Goal: Information Seeking & Learning: Find contact information

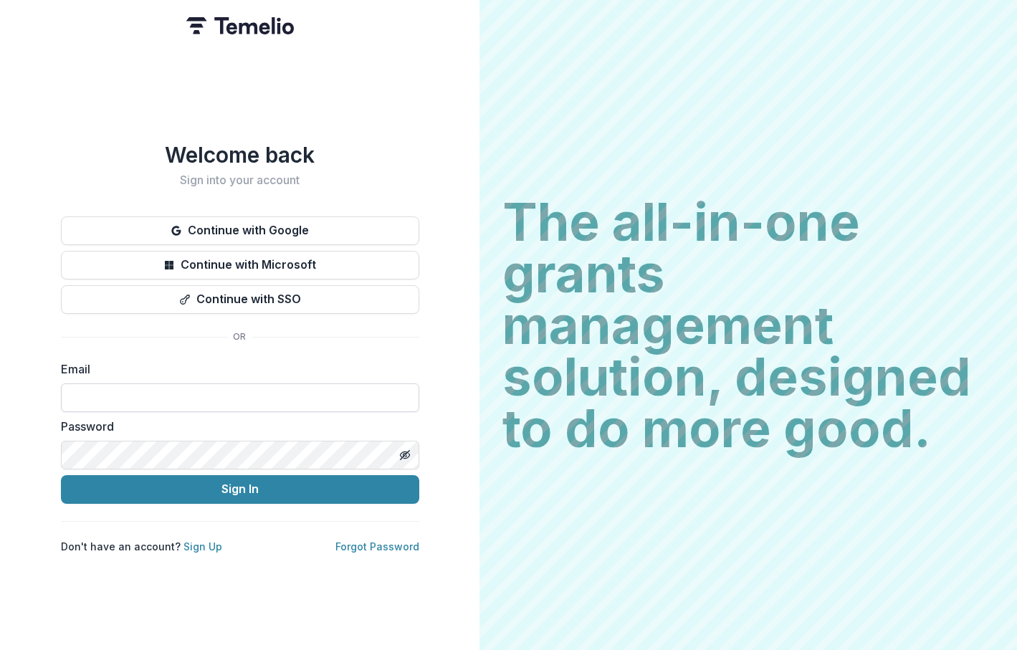
click at [181, 385] on input at bounding box center [240, 397] width 358 height 29
type input "**********"
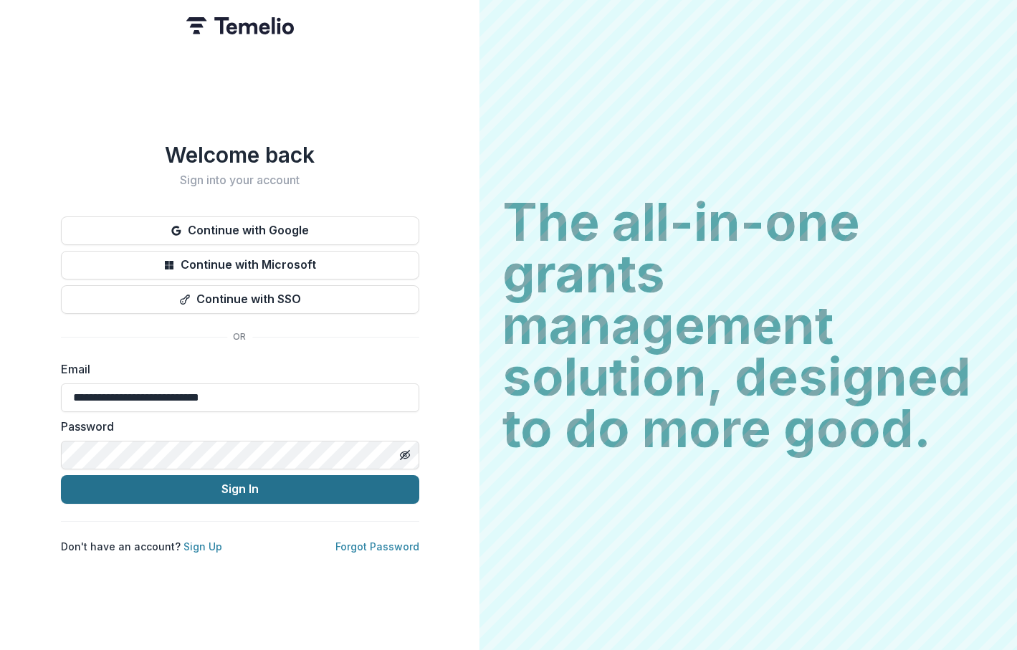
click at [228, 483] on button "Sign In" at bounding box center [240, 489] width 358 height 29
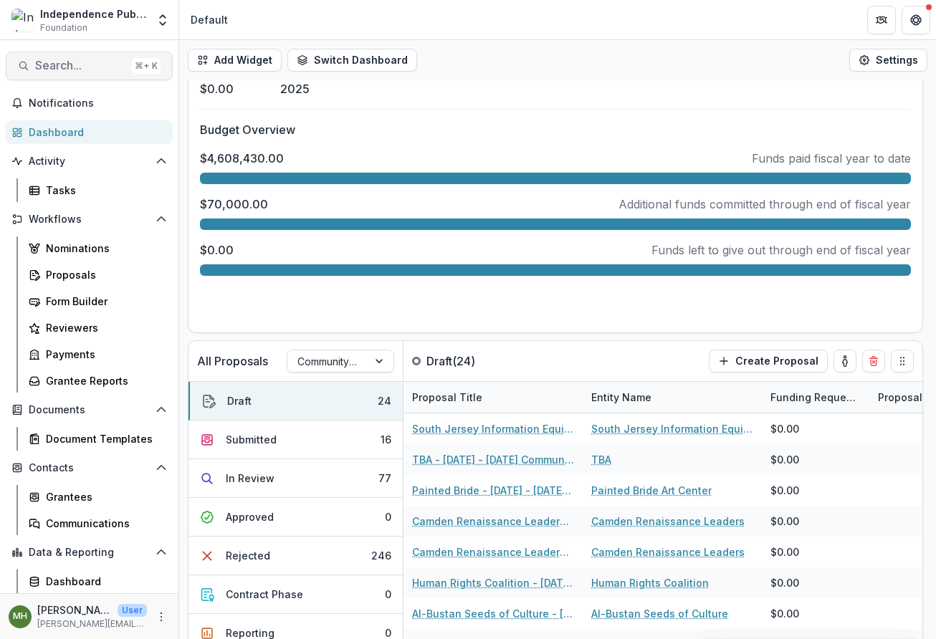
click at [97, 66] on span "Search..." at bounding box center [80, 66] width 91 height 14
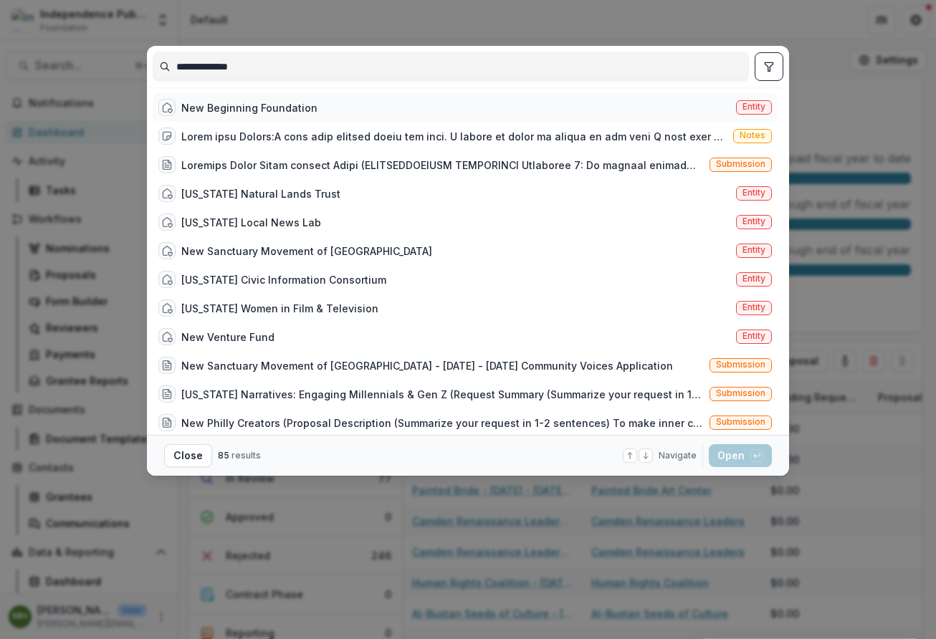
type input "**********"
click at [764, 105] on span "Entity" at bounding box center [754, 107] width 36 height 14
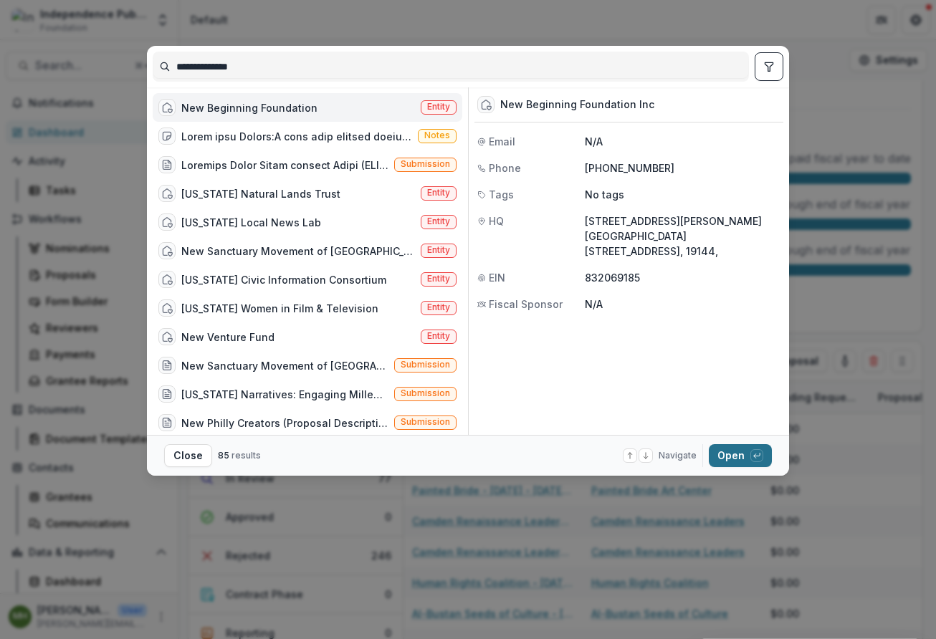
click at [740, 456] on button "Open with enter key" at bounding box center [740, 455] width 63 height 23
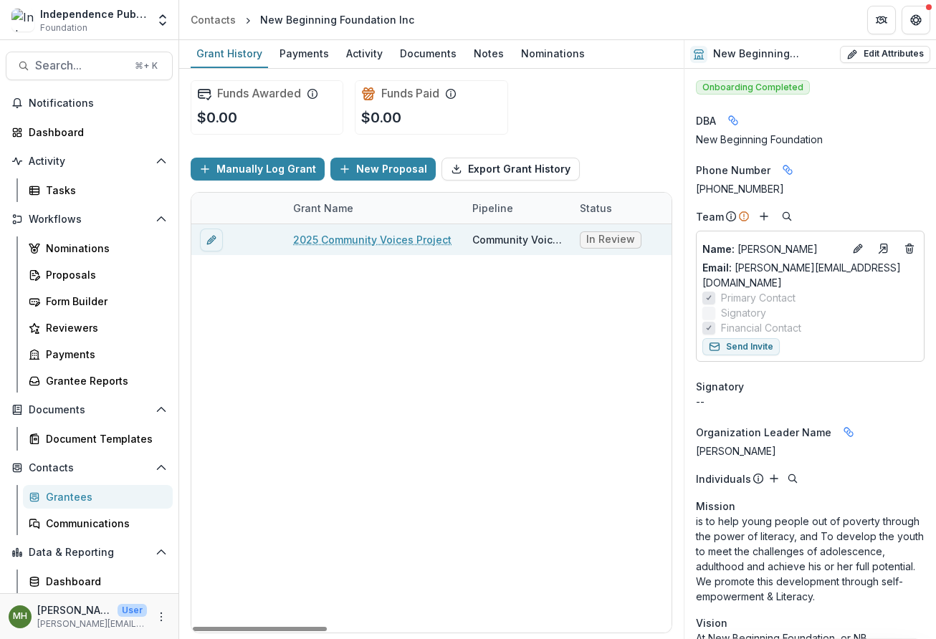
click at [373, 233] on link "2025 Community Voices Project" at bounding box center [372, 239] width 158 height 15
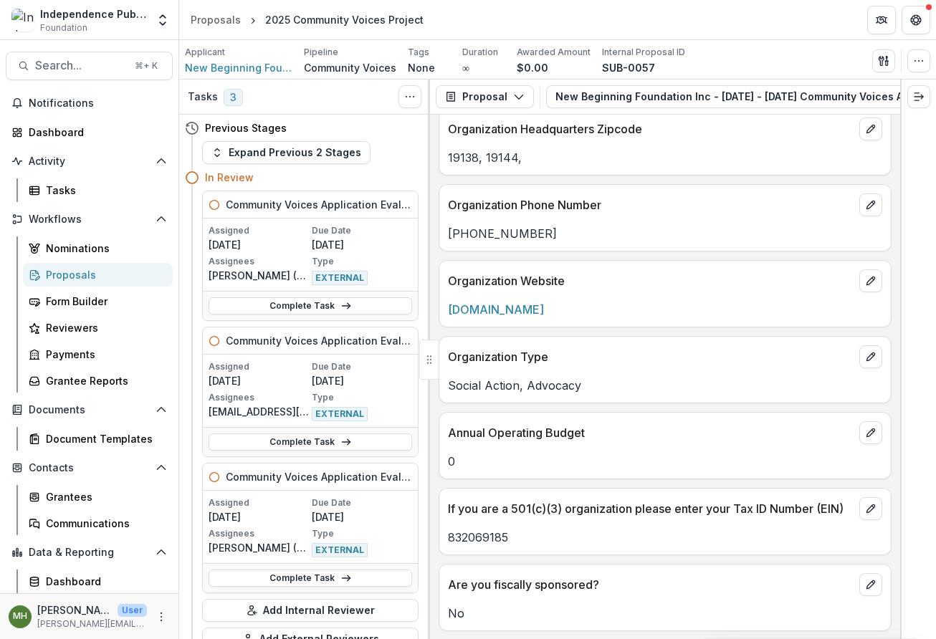
scroll to position [3263, 0]
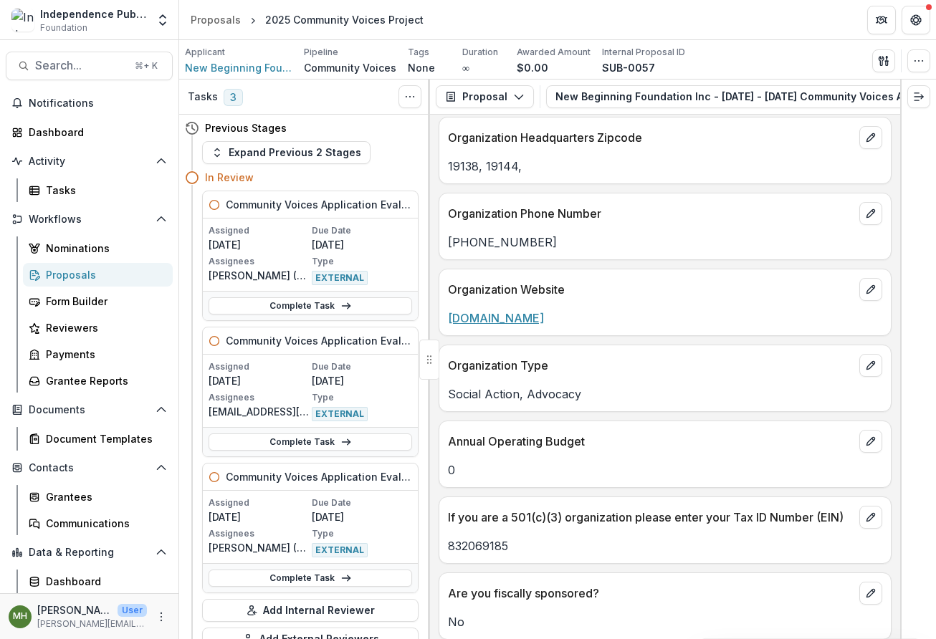
click at [514, 322] on link "www.nbfoundation-inc.org" at bounding box center [496, 318] width 96 height 14
drag, startPoint x: 613, startPoint y: 320, endPoint x: 443, endPoint y: 320, distance: 169.8
click at [443, 320] on div "www.nbfoundation-inc.org" at bounding box center [664, 318] width 451 height 17
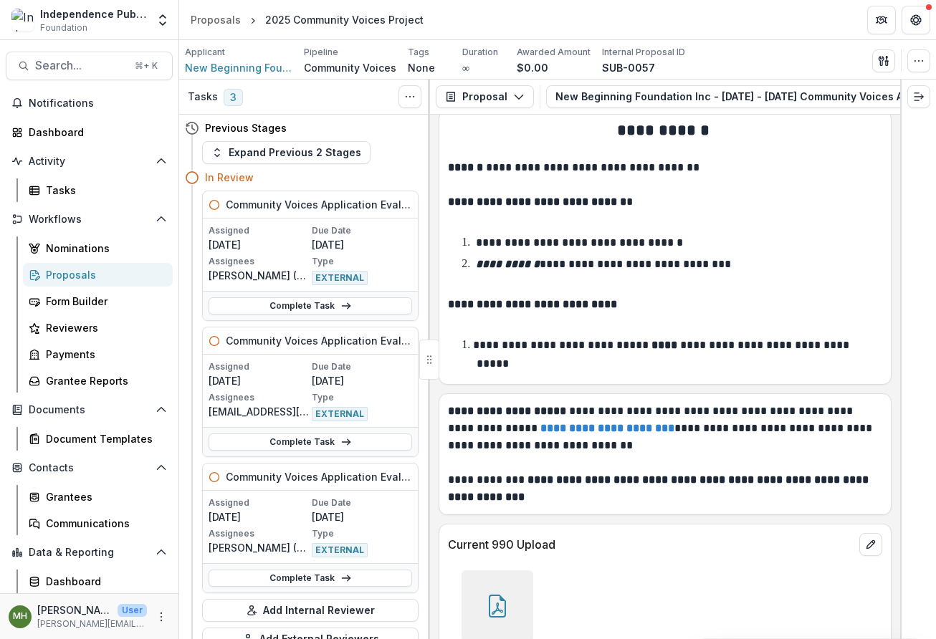
scroll to position [9696, 0]
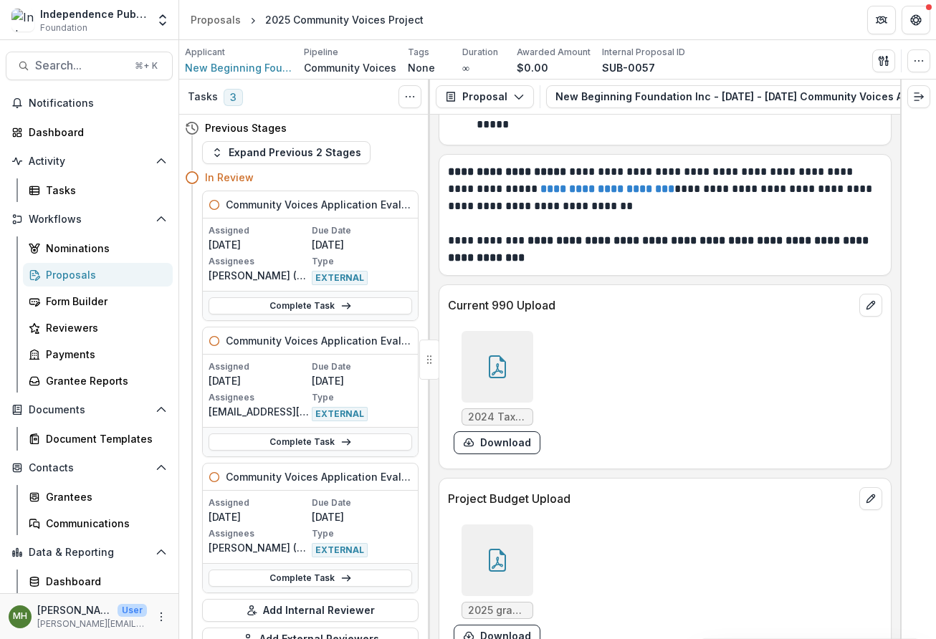
click at [488, 355] on icon at bounding box center [497, 366] width 23 height 23
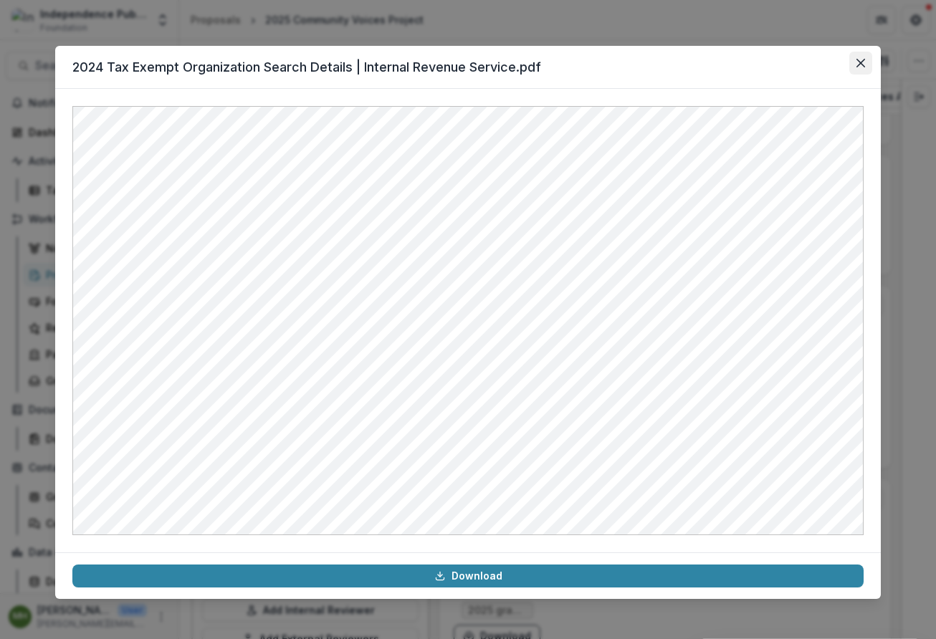
click at [861, 67] on icon "Close" at bounding box center [860, 63] width 9 height 9
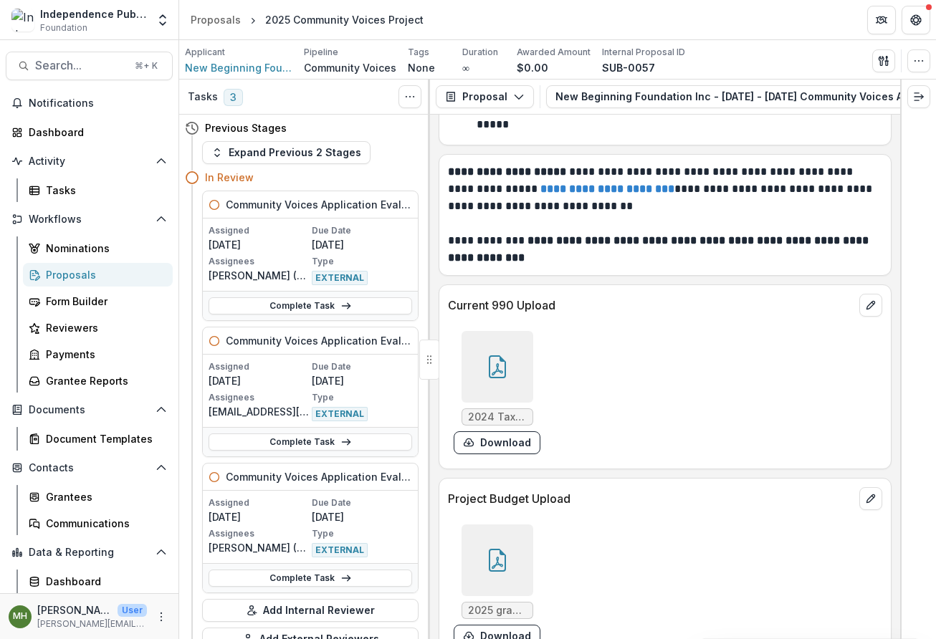
click at [502, 549] on icon at bounding box center [497, 560] width 17 height 23
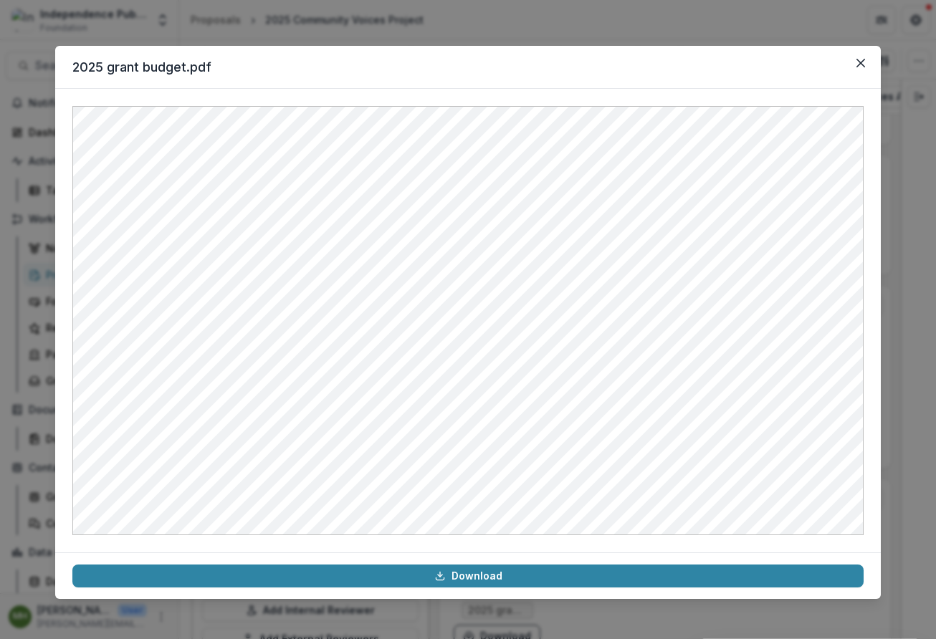
click at [857, 62] on icon "Close" at bounding box center [860, 63] width 9 height 9
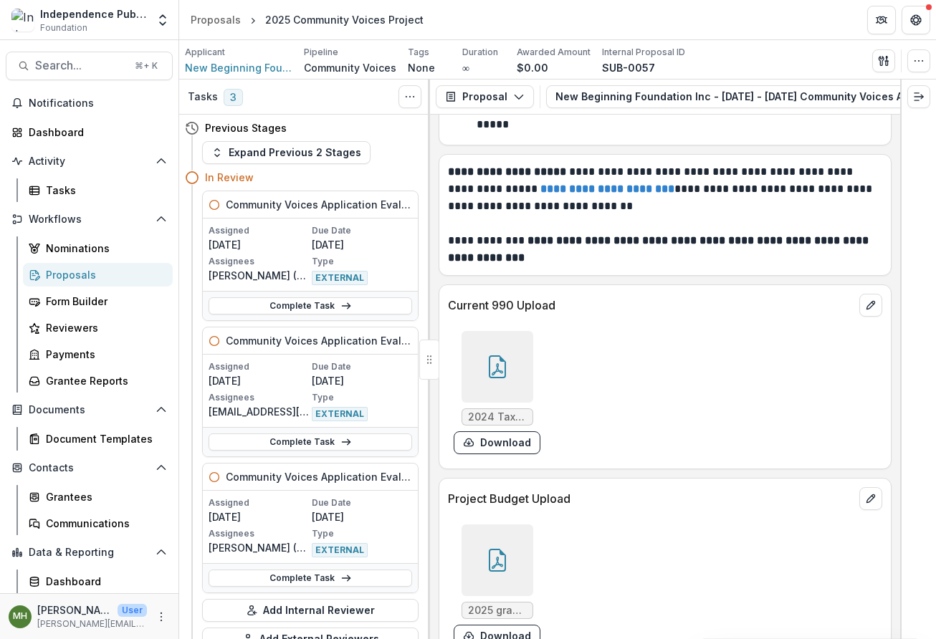
click at [485, 524] on div at bounding box center [497, 560] width 72 height 72
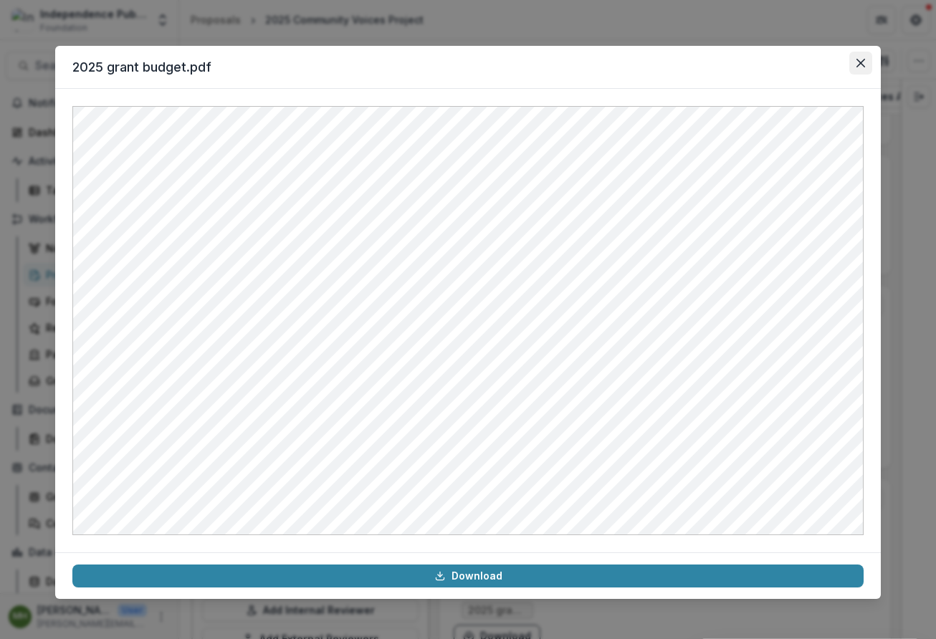
click at [865, 62] on button "Close" at bounding box center [860, 63] width 23 height 23
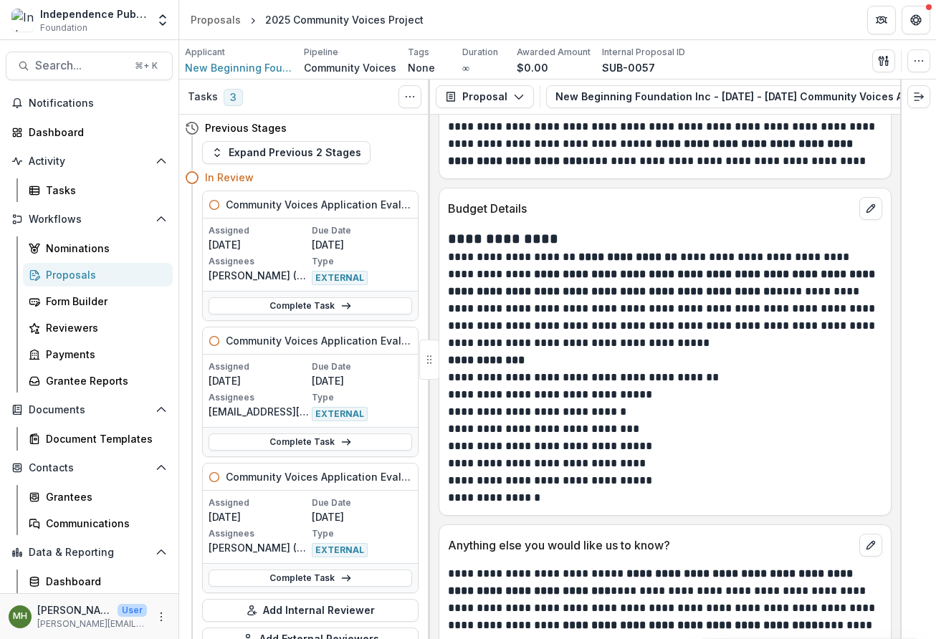
scroll to position [8535, 0]
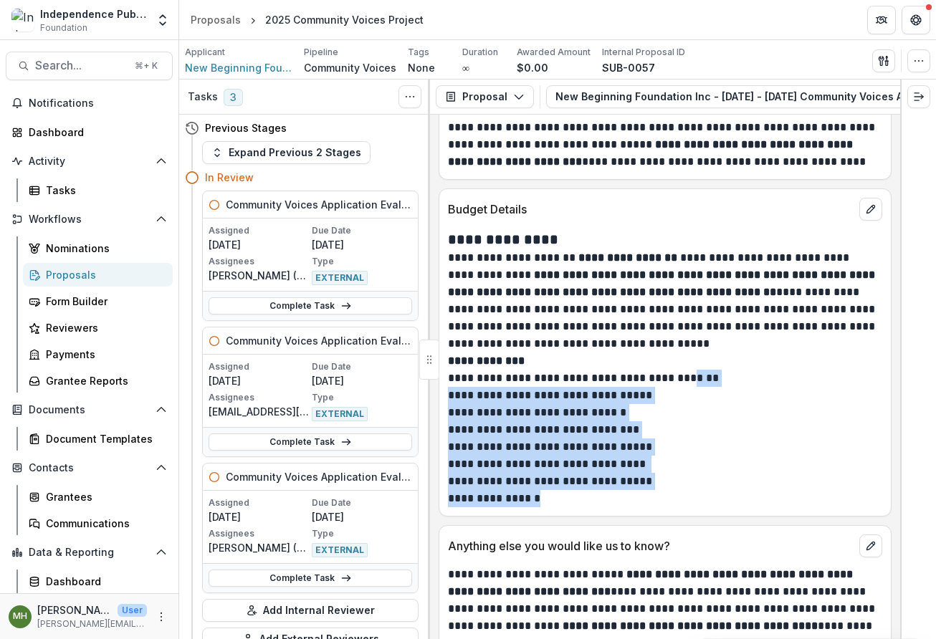
drag, startPoint x: 706, startPoint y: 362, endPoint x: 653, endPoint y: 486, distance: 134.5
click at [653, 486] on div "**********" at bounding box center [665, 368] width 434 height 278
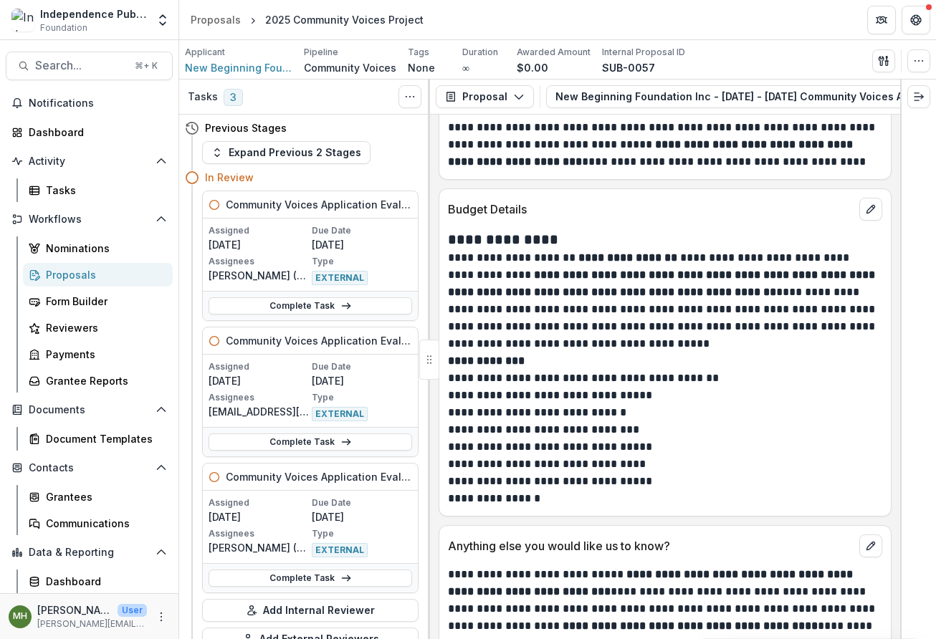
click at [721, 404] on p "**********" at bounding box center [663, 412] width 430 height 17
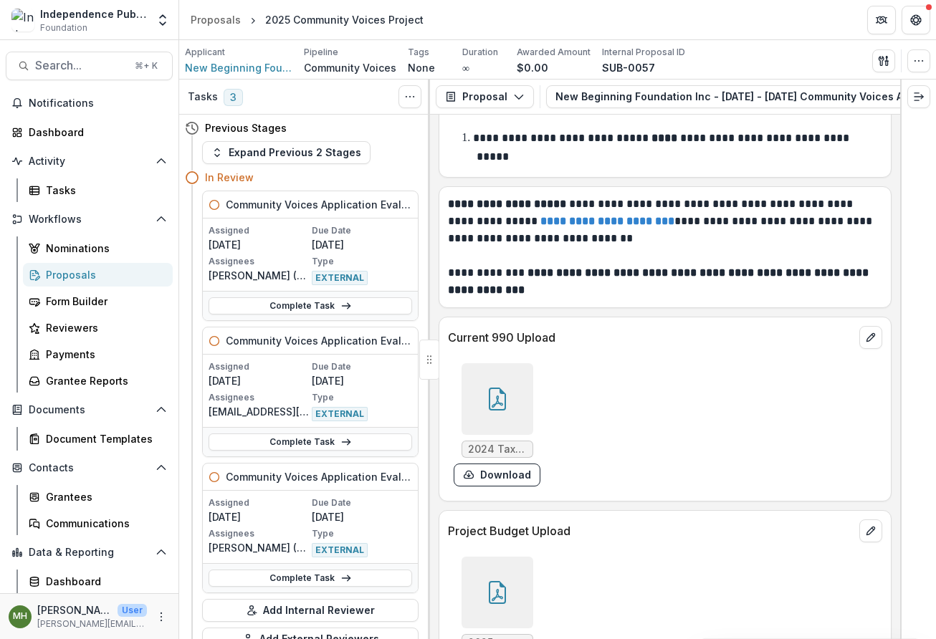
scroll to position [9696, 0]
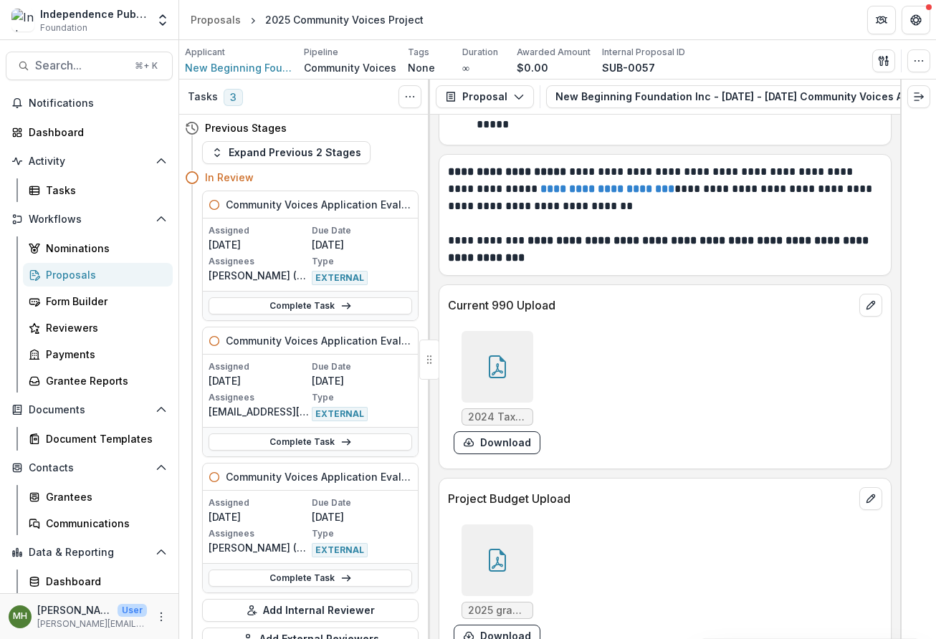
click at [514, 331] on div at bounding box center [497, 367] width 72 height 72
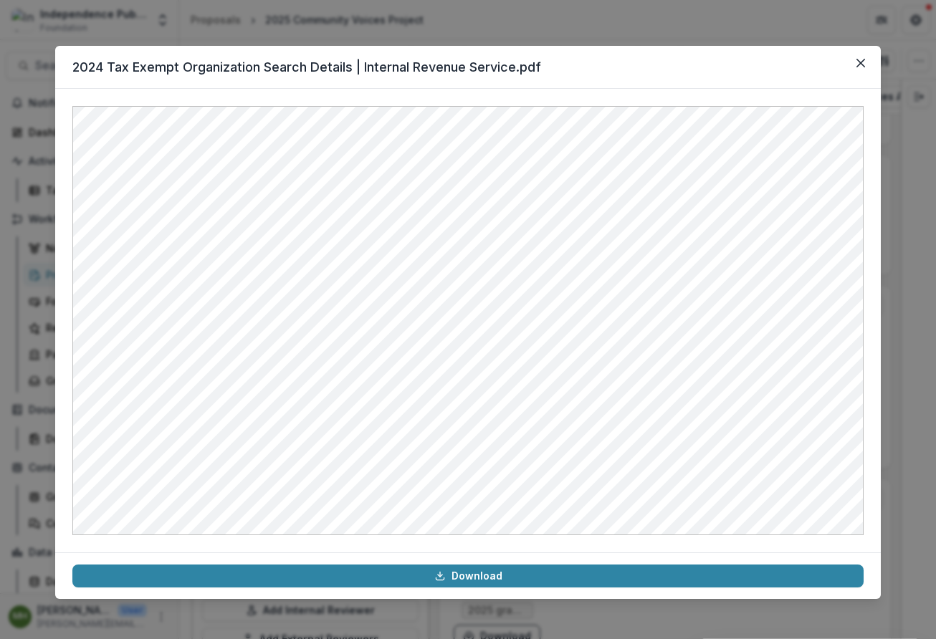
drag, startPoint x: 862, startPoint y: 64, endPoint x: 826, endPoint y: 68, distance: 36.0
click at [862, 64] on icon "Close" at bounding box center [860, 63] width 9 height 9
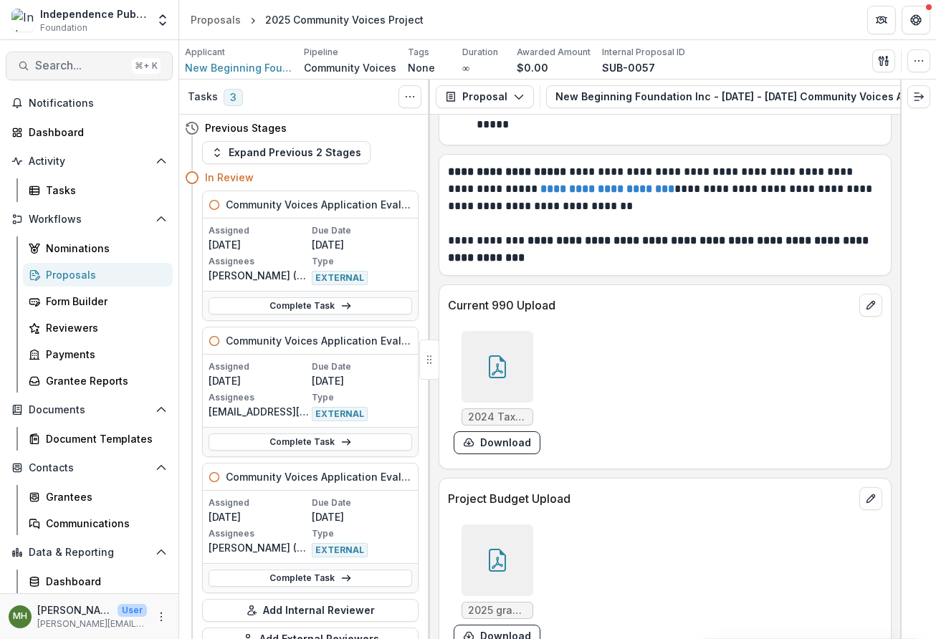
click at [84, 68] on span "Search..." at bounding box center [80, 66] width 91 height 14
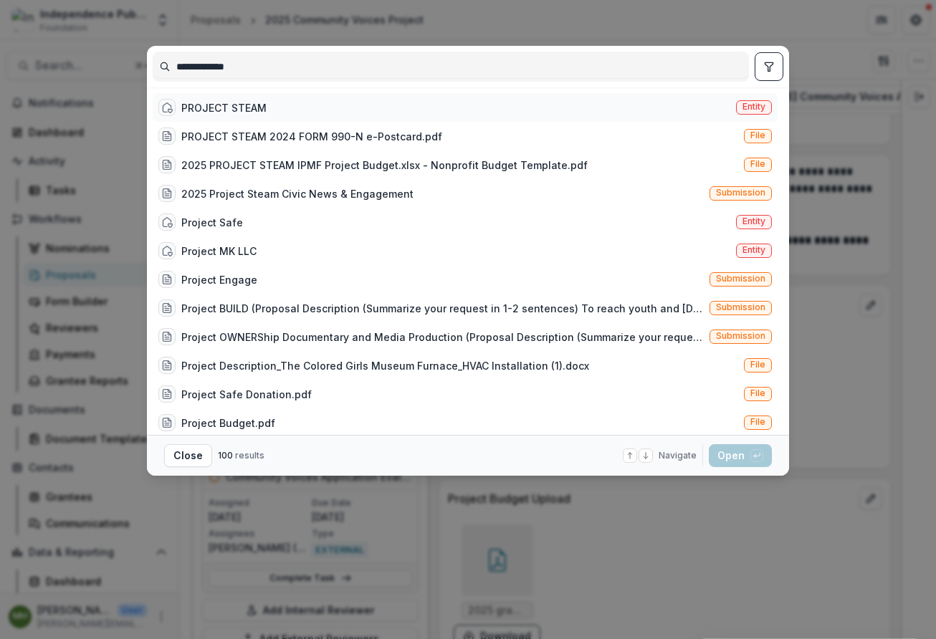
type input "**********"
click at [754, 105] on span "Entity" at bounding box center [753, 107] width 23 height 10
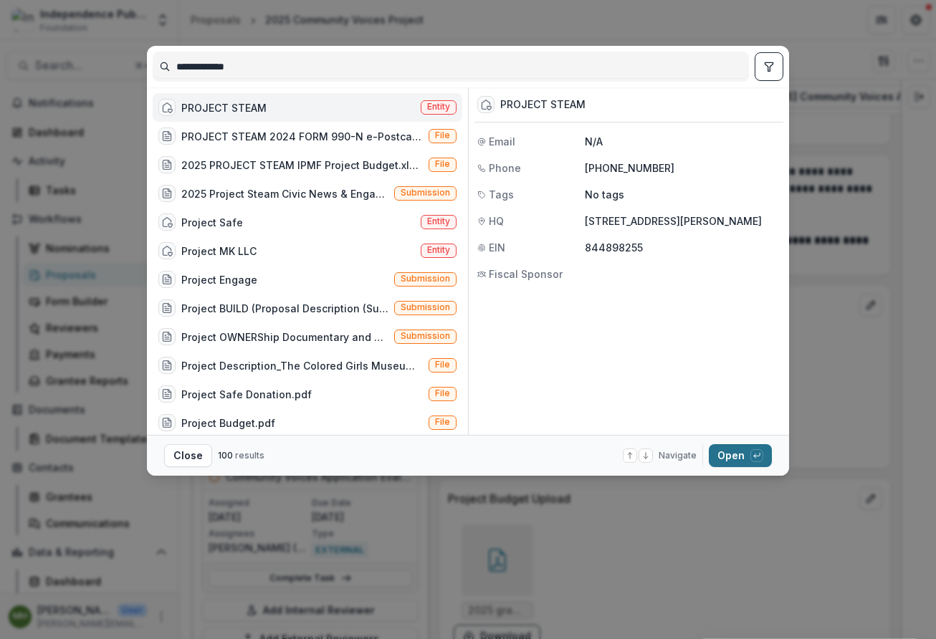
click at [736, 454] on button "Open with enter key" at bounding box center [740, 455] width 63 height 23
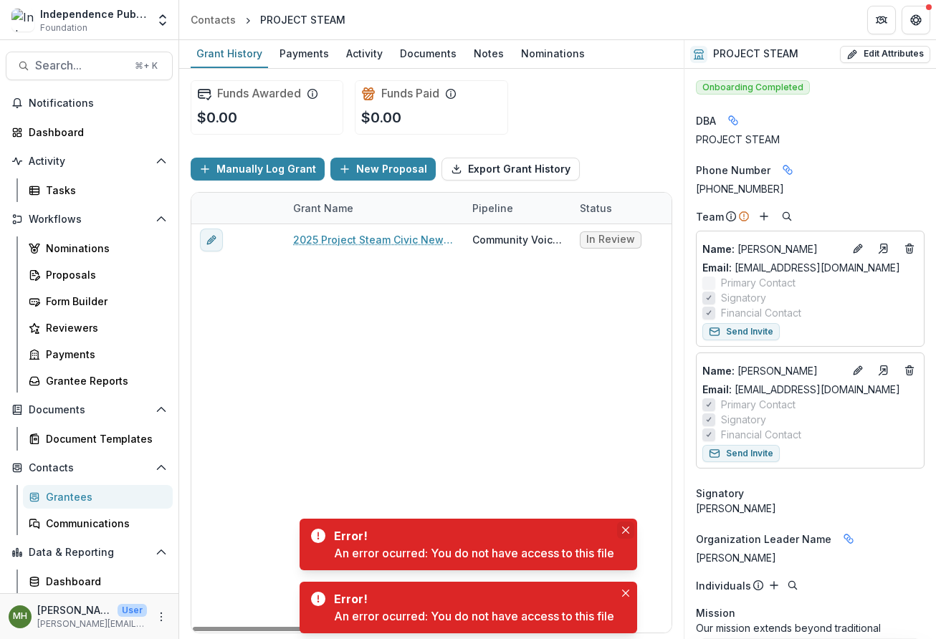
click at [625, 533] on icon "Close" at bounding box center [625, 530] width 7 height 7
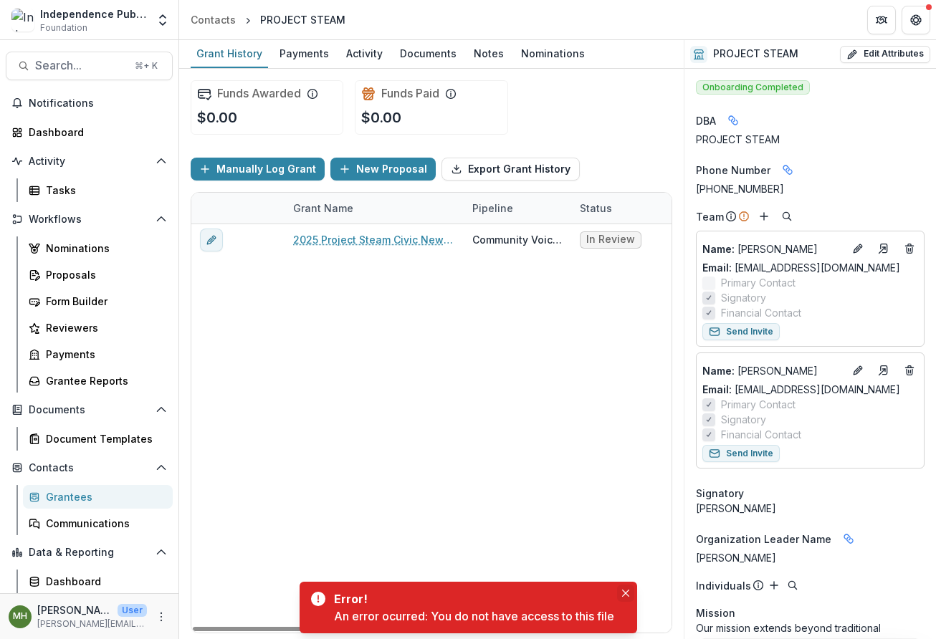
click at [628, 590] on icon "Close" at bounding box center [625, 593] width 7 height 7
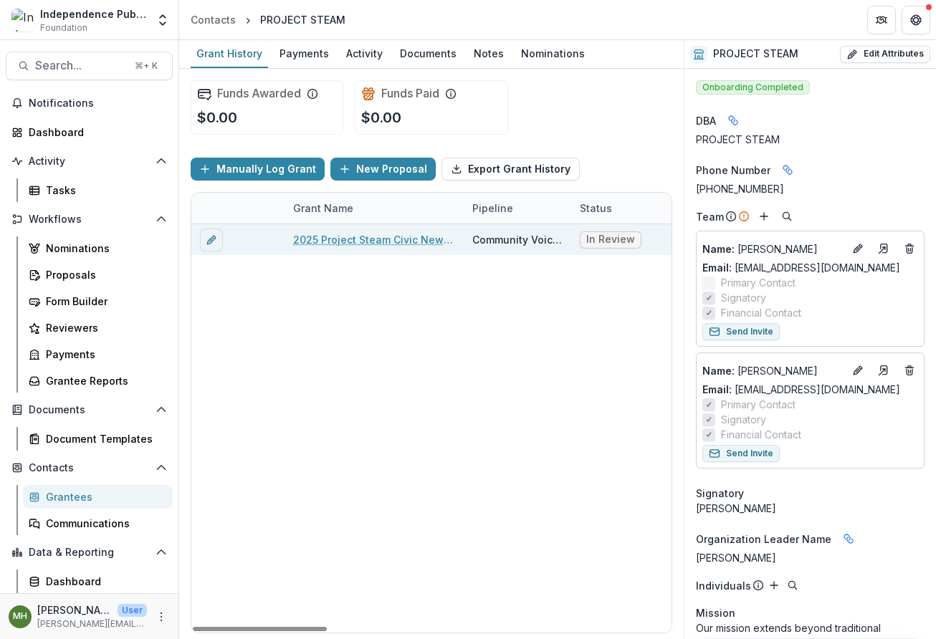
click at [391, 248] on div "2025 Project Steam Civic News & Engagement" at bounding box center [374, 239] width 162 height 31
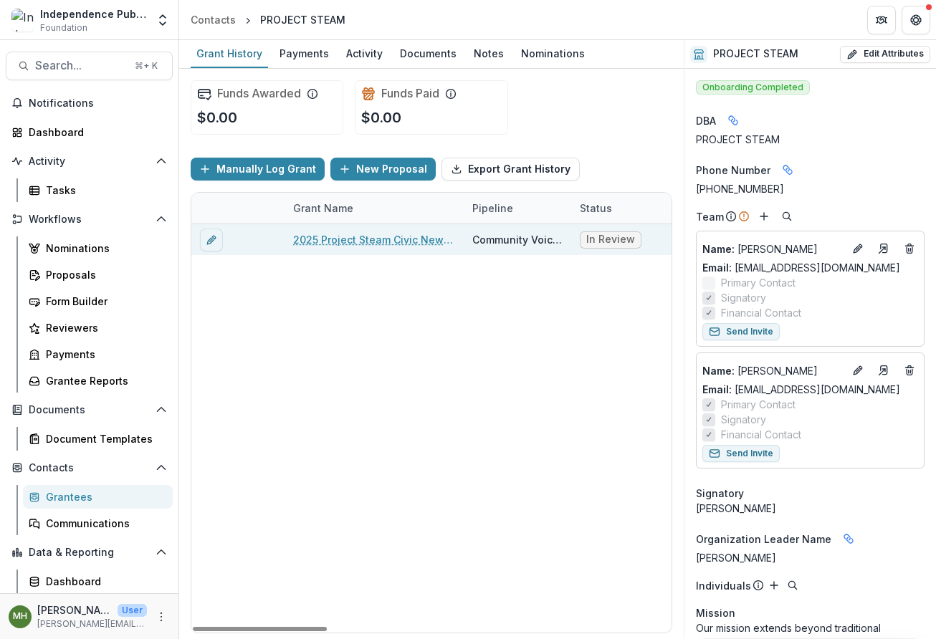
click at [387, 243] on link "2025 Project Steam Civic News & Engagement" at bounding box center [374, 239] width 162 height 15
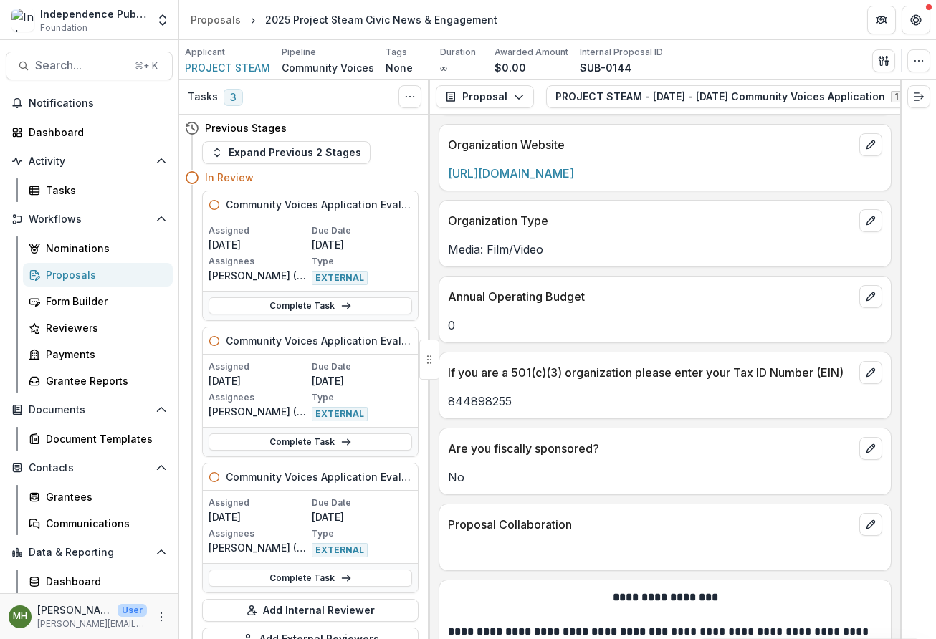
scroll to position [3384, 0]
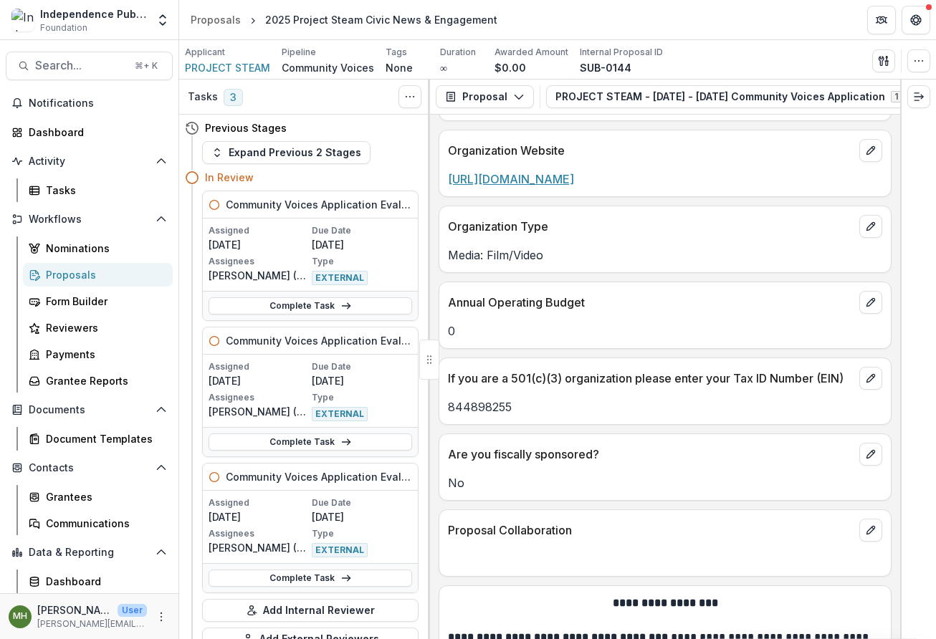
drag, startPoint x: 534, startPoint y: 183, endPoint x: 448, endPoint y: 183, distance: 86.0
click at [446, 183] on div "https://projectsteam.tv" at bounding box center [664, 179] width 451 height 17
copy link "https://projectsteam.tv"
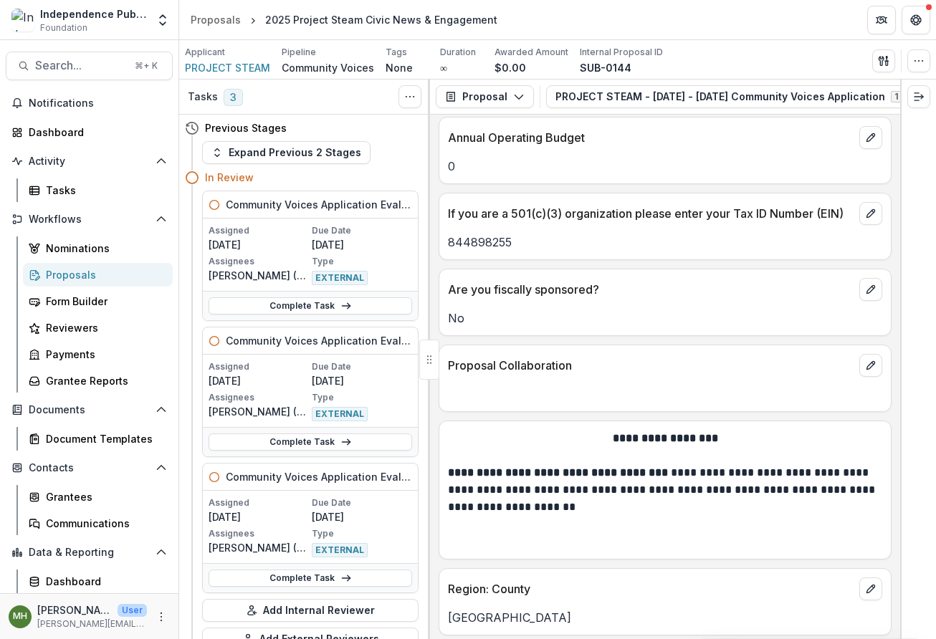
scroll to position [3532, 0]
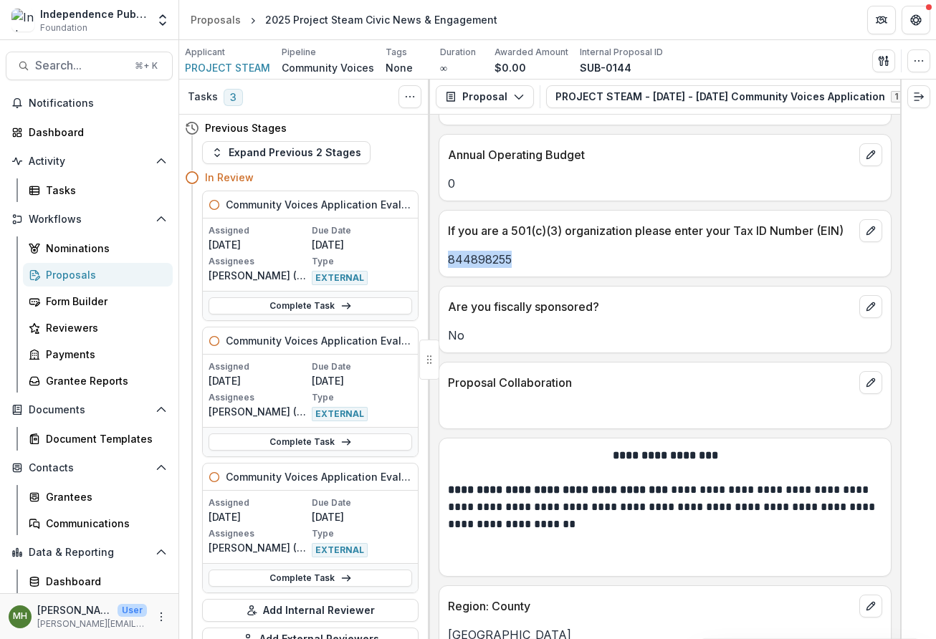
drag, startPoint x: 512, startPoint y: 260, endPoint x: 448, endPoint y: 262, distance: 63.8
click at [448, 263] on p "844898255" at bounding box center [665, 259] width 434 height 17
copy p "844898255"
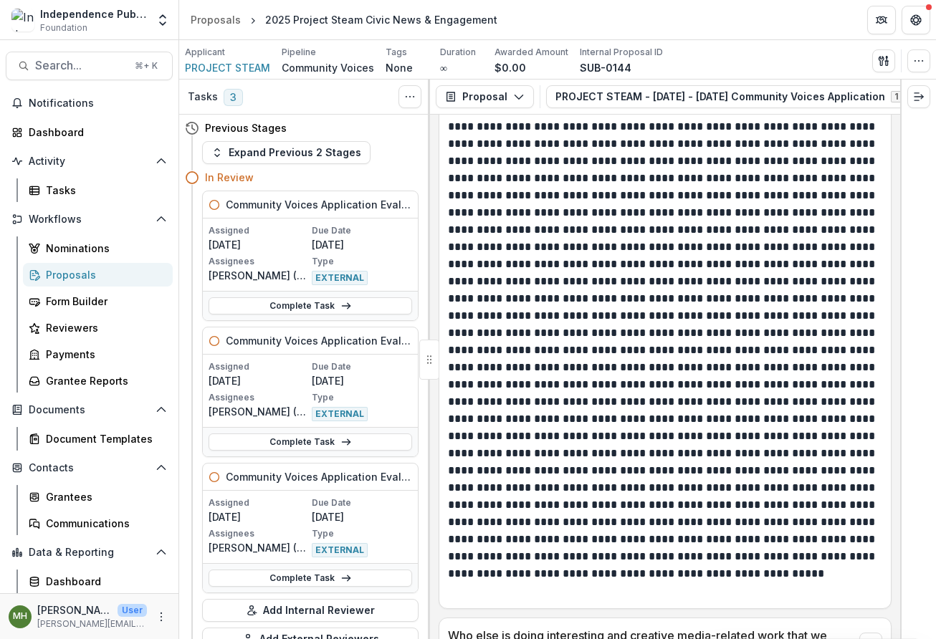
scroll to position [8899, 0]
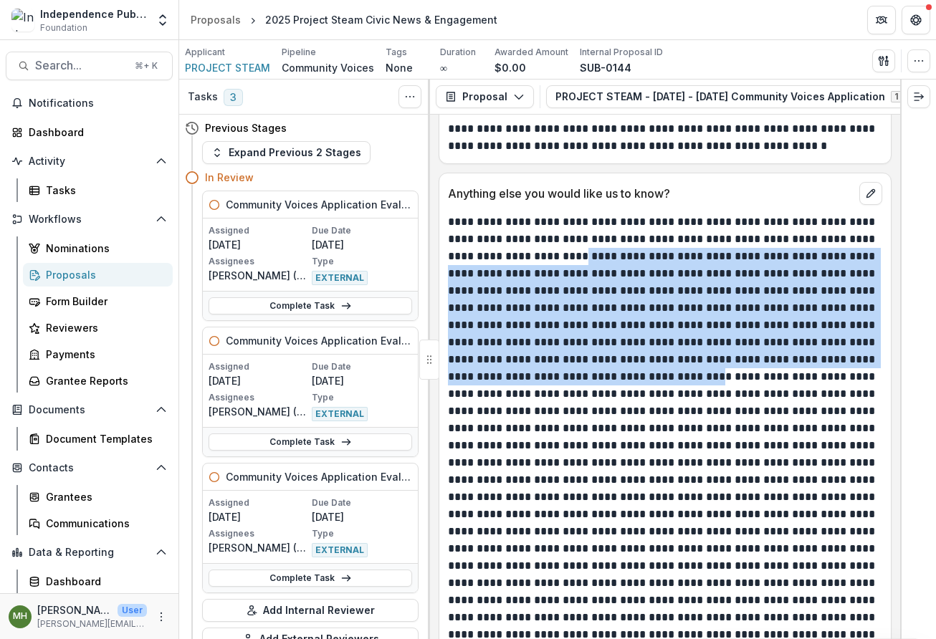
drag, startPoint x: 579, startPoint y: 259, endPoint x: 763, endPoint y: 380, distance: 220.4
click at [763, 380] on p at bounding box center [663, 471] width 430 height 516
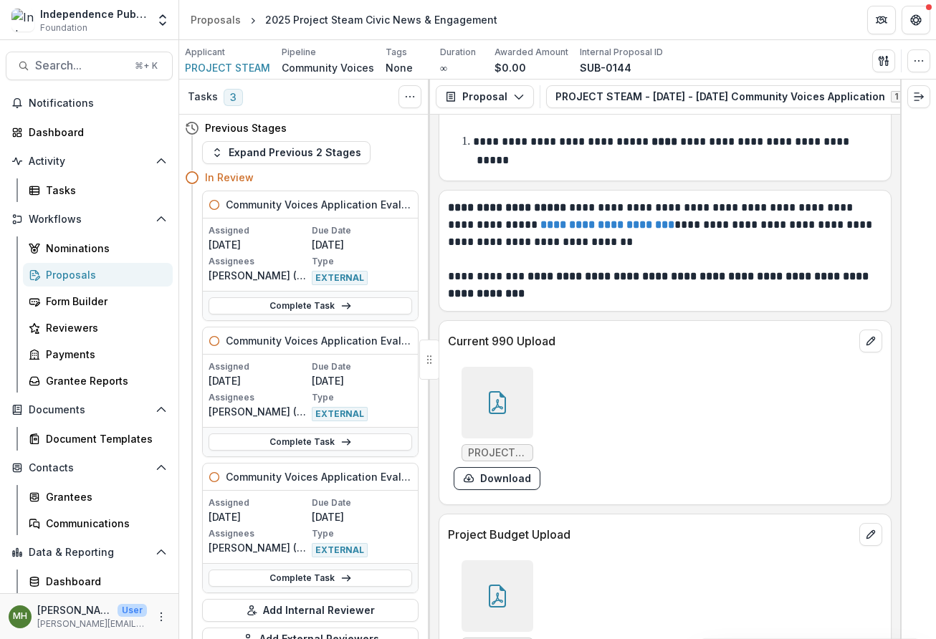
scroll to position [9897, 0]
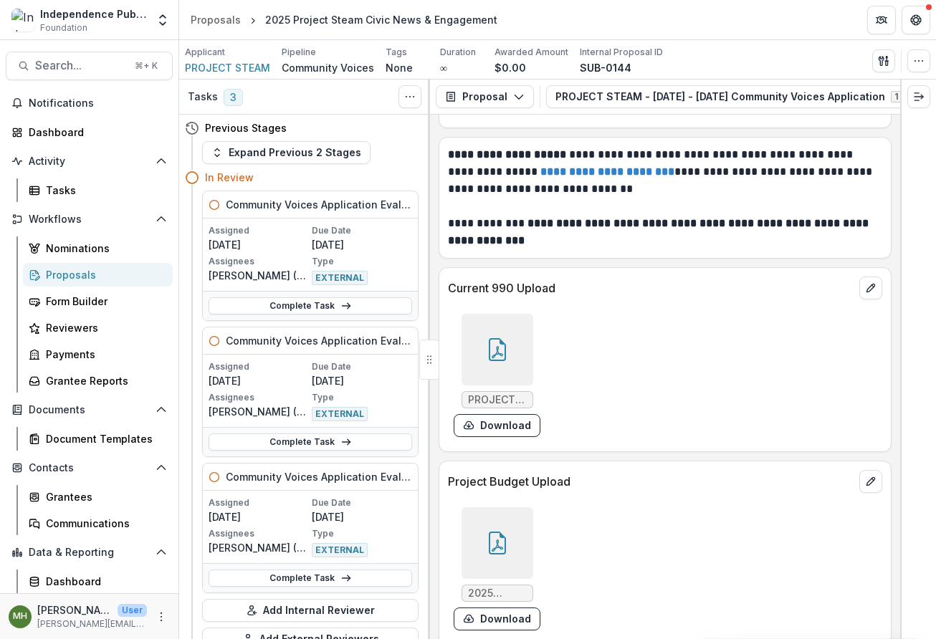
click at [495, 507] on div at bounding box center [497, 543] width 72 height 72
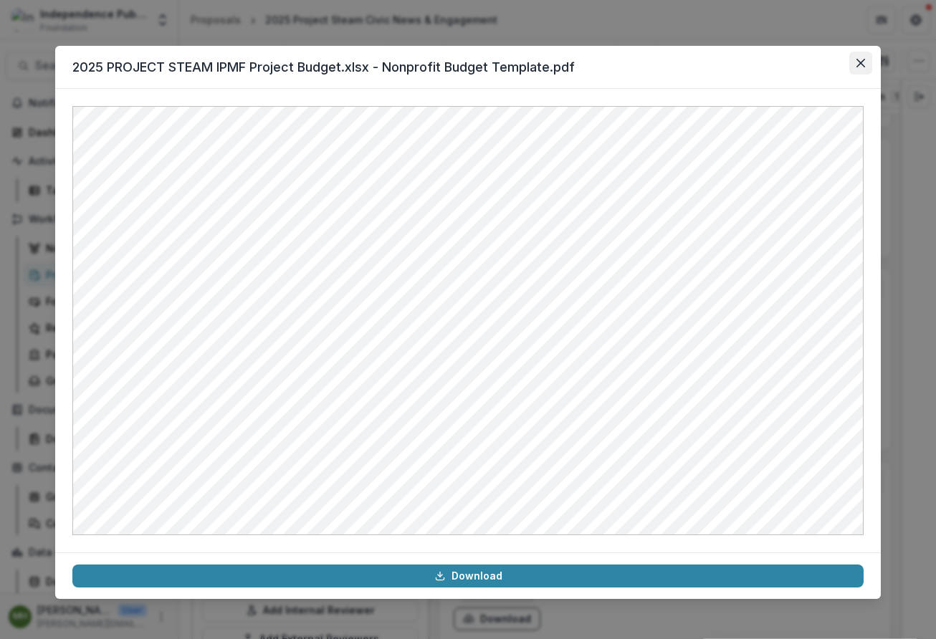
click at [858, 64] on icon "Close" at bounding box center [860, 63] width 9 height 9
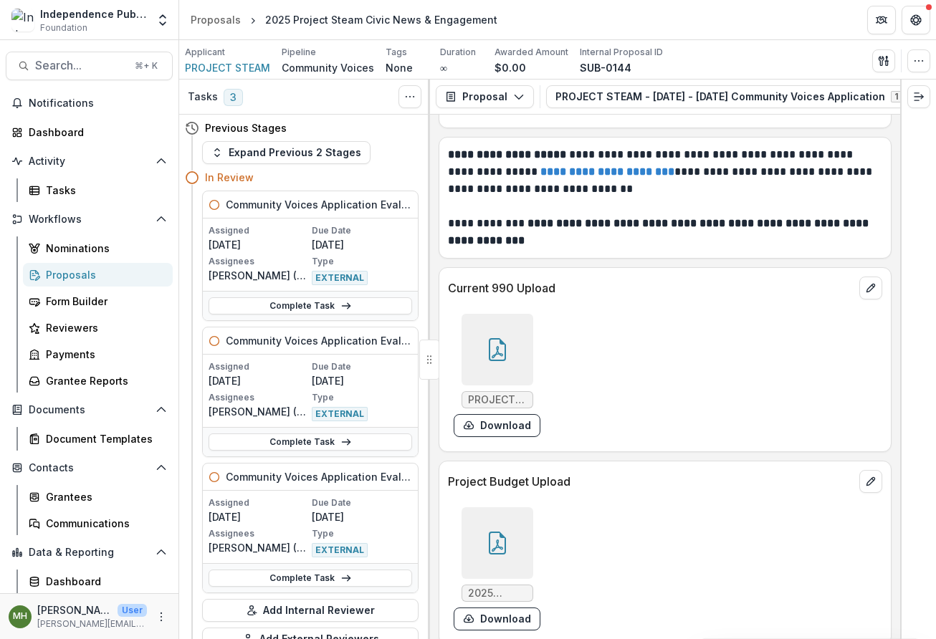
click at [505, 320] on div at bounding box center [497, 350] width 72 height 72
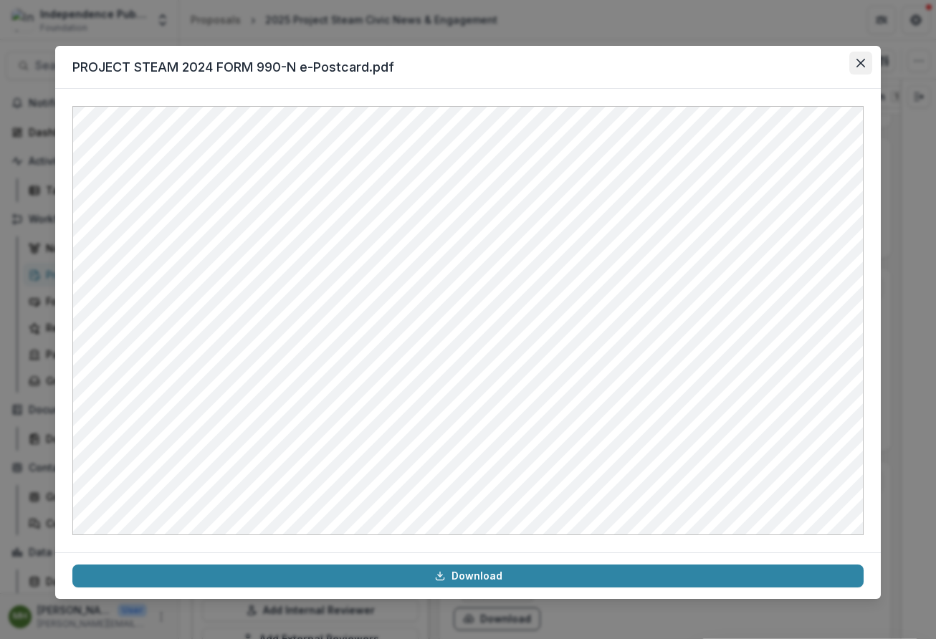
click at [855, 62] on button "Close" at bounding box center [860, 63] width 23 height 23
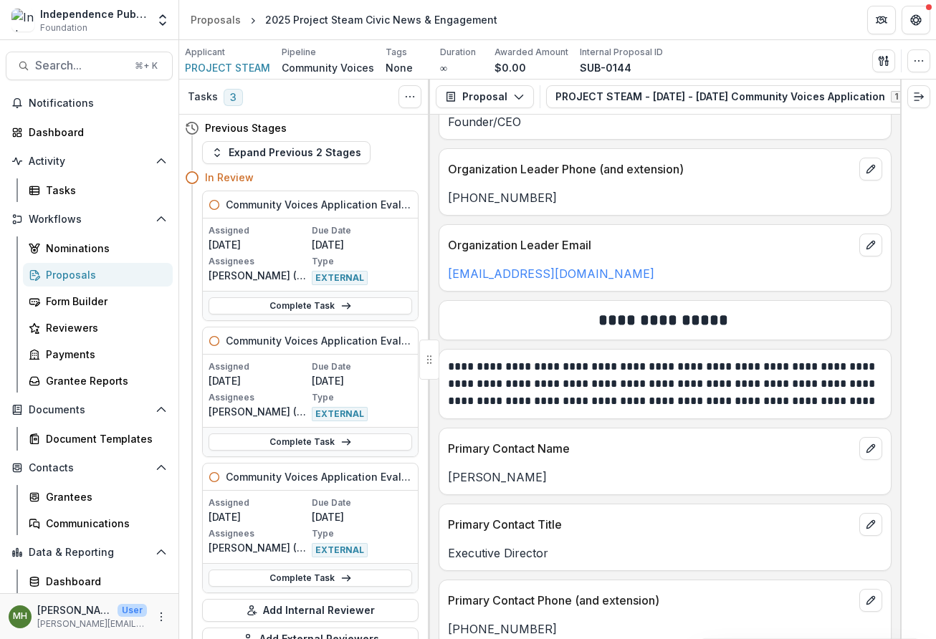
scroll to position [4463, 0]
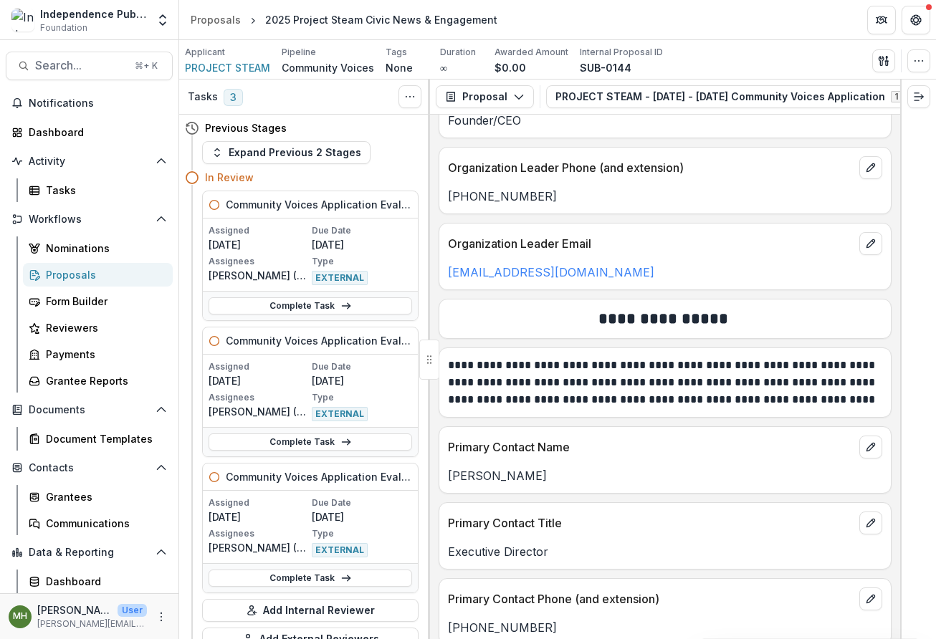
drag, startPoint x: 684, startPoint y: 279, endPoint x: 443, endPoint y: 282, distance: 241.5
click at [443, 281] on div "houseofcharlesgregory@gmail.com" at bounding box center [664, 272] width 451 height 17
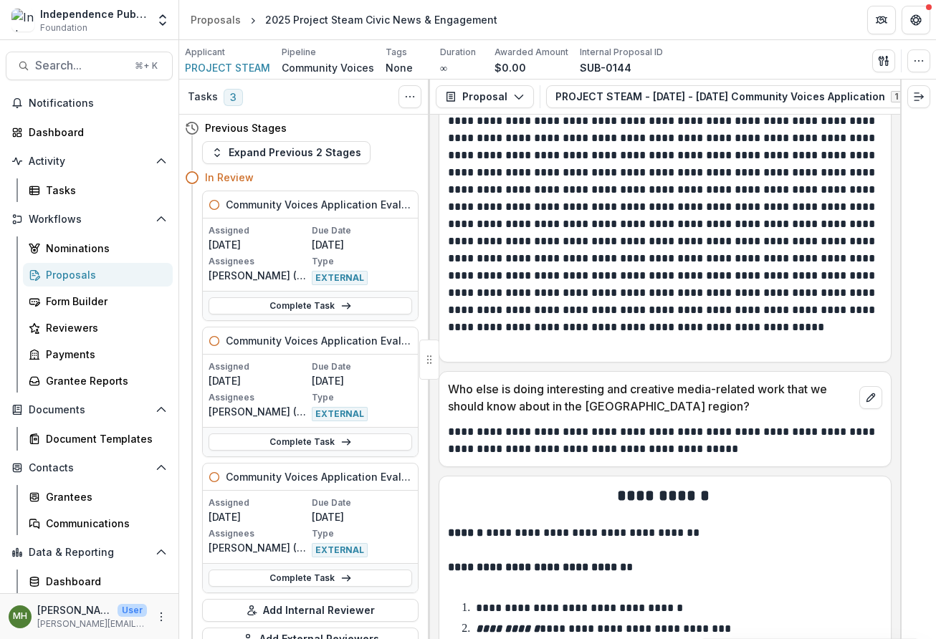
scroll to position [9897, 0]
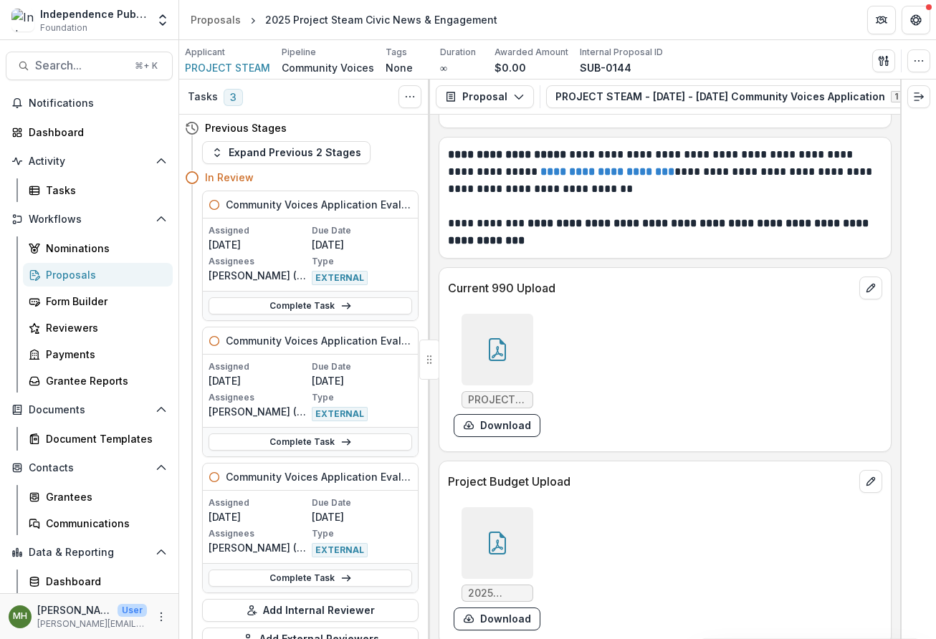
click at [477, 514] on div at bounding box center [497, 543] width 72 height 72
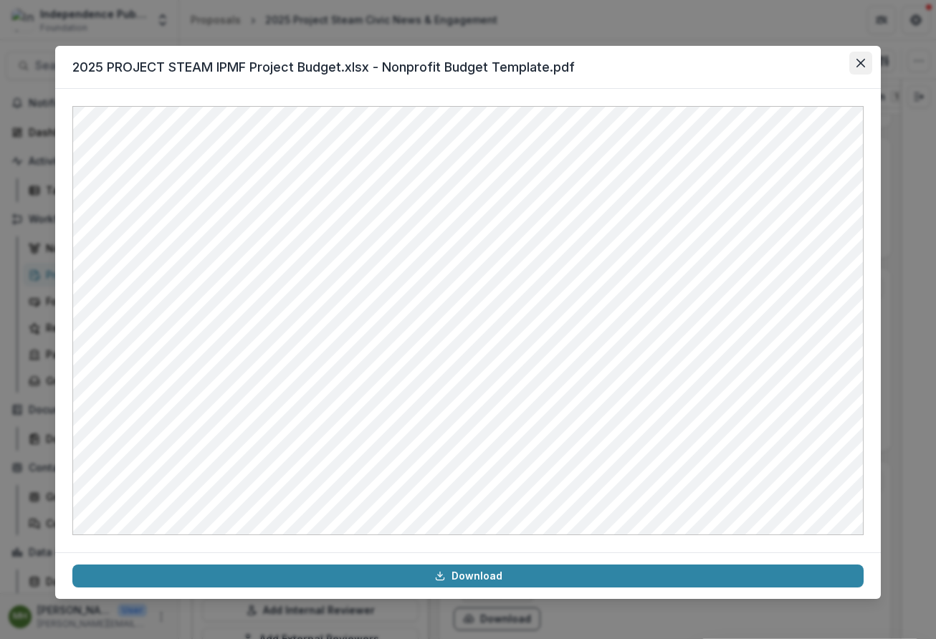
click at [861, 58] on button "Close" at bounding box center [860, 63] width 23 height 23
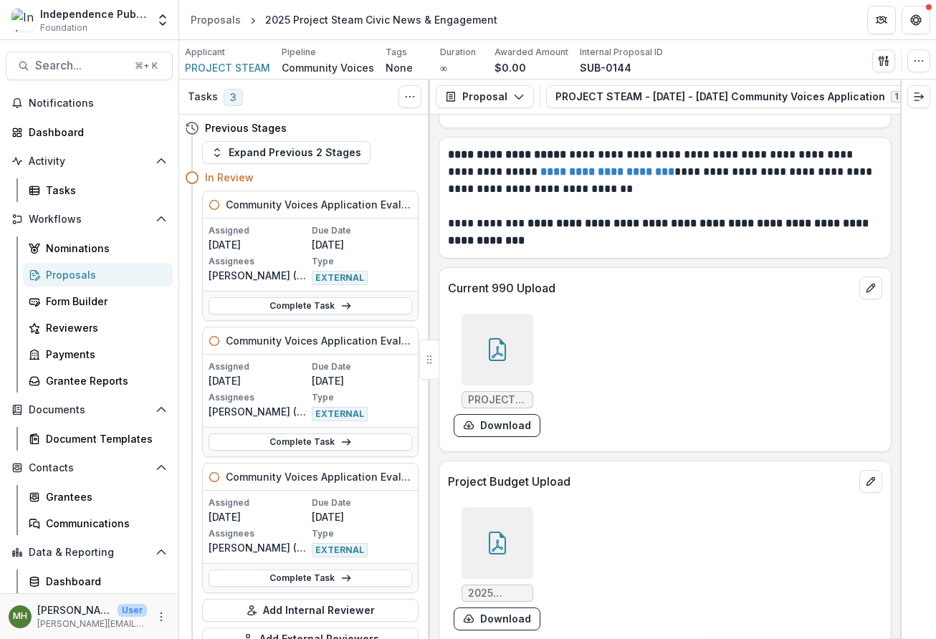
click at [476, 515] on div at bounding box center [497, 543] width 72 height 72
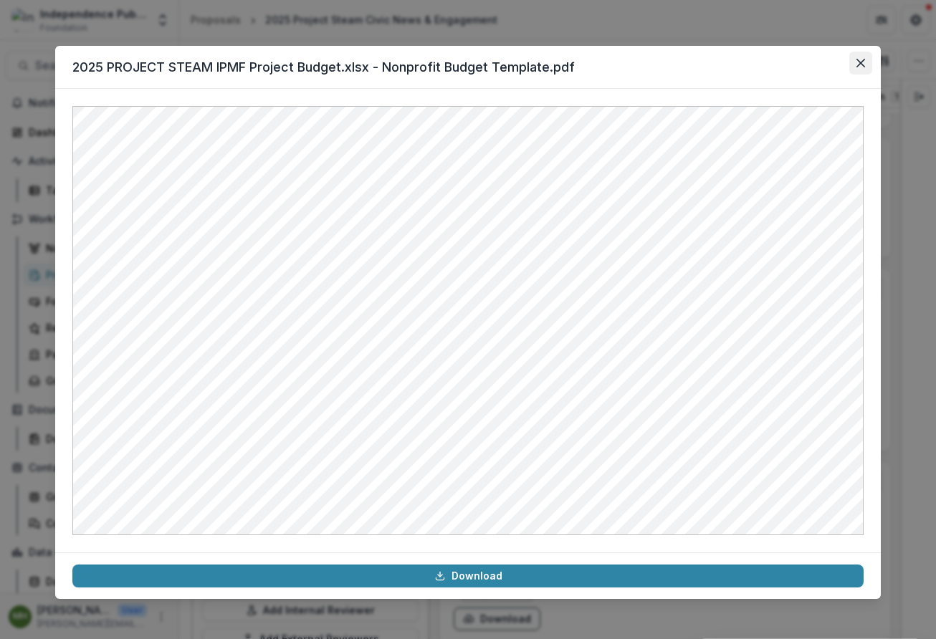
click at [861, 62] on icon "Close" at bounding box center [860, 63] width 9 height 9
